Goal: Information Seeking & Learning: Compare options

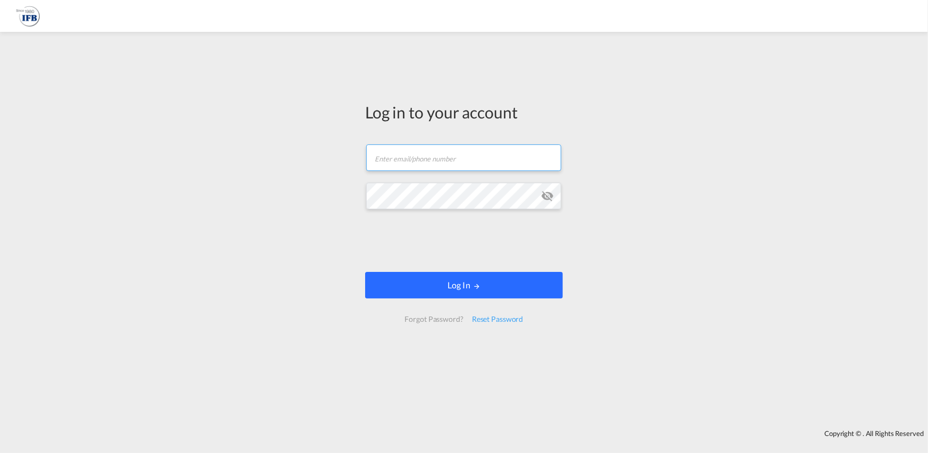
type input "[PERSON_NAME][EMAIL_ADDRESS][PERSON_NAME][DOMAIN_NAME]"
click at [499, 278] on button "Log In" at bounding box center [464, 285] width 198 height 27
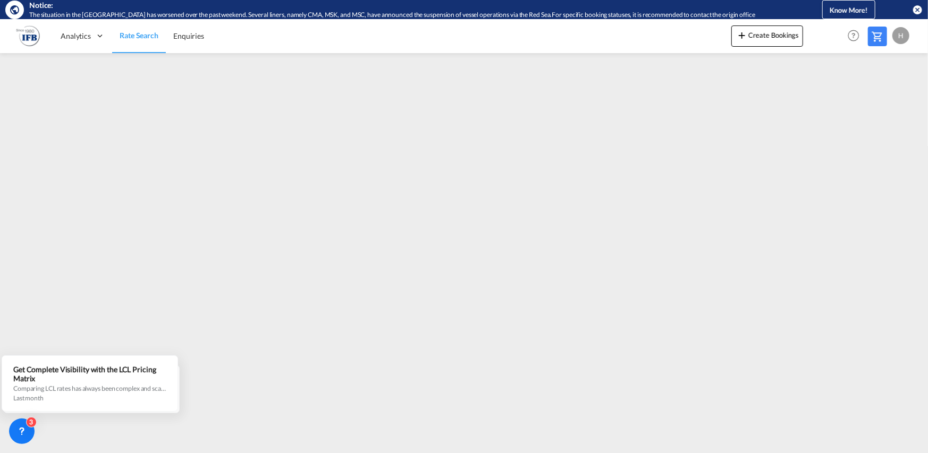
click at [918, 13] on md-icon "icon-close-circle" at bounding box center [917, 9] width 11 height 11
